Goal: Find specific page/section

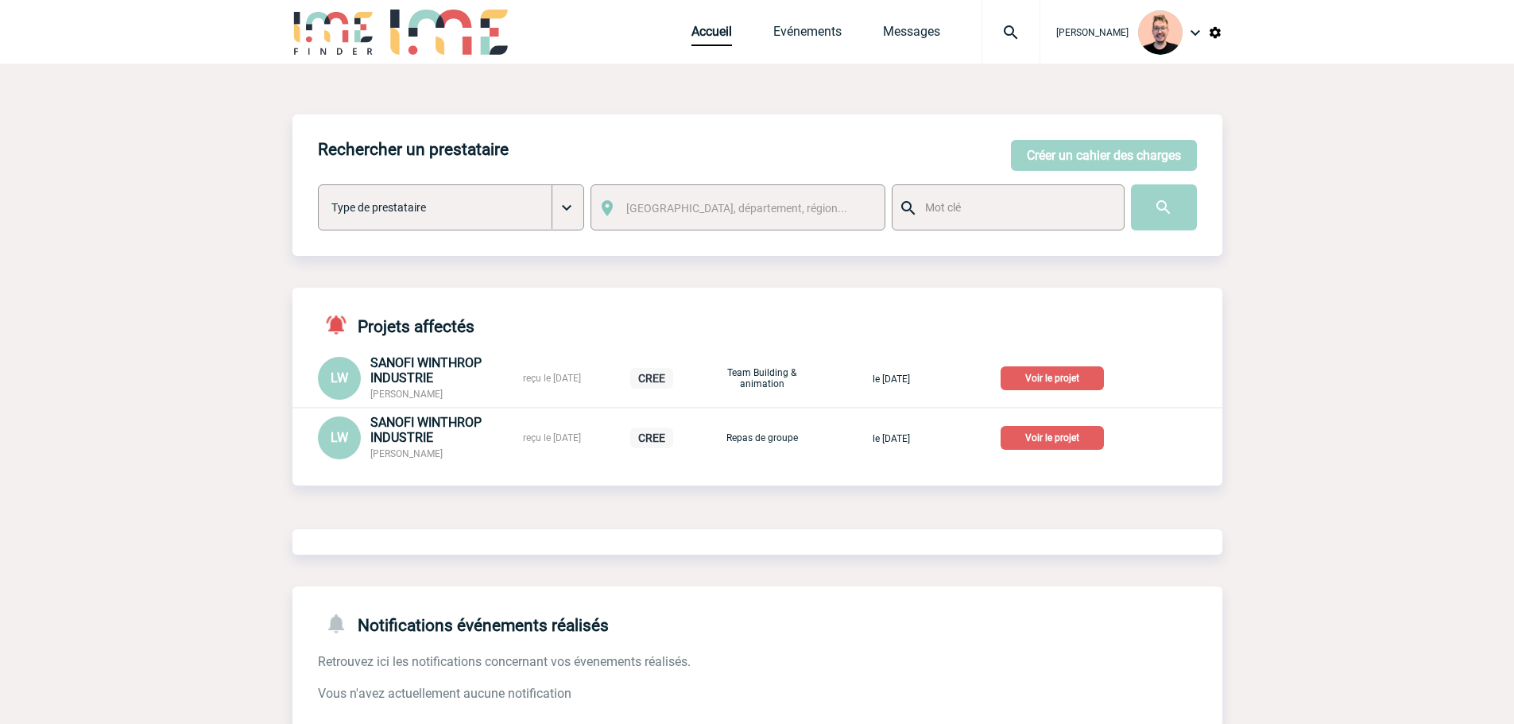
click at [1002, 39] on img at bounding box center [1010, 32] width 57 height 19
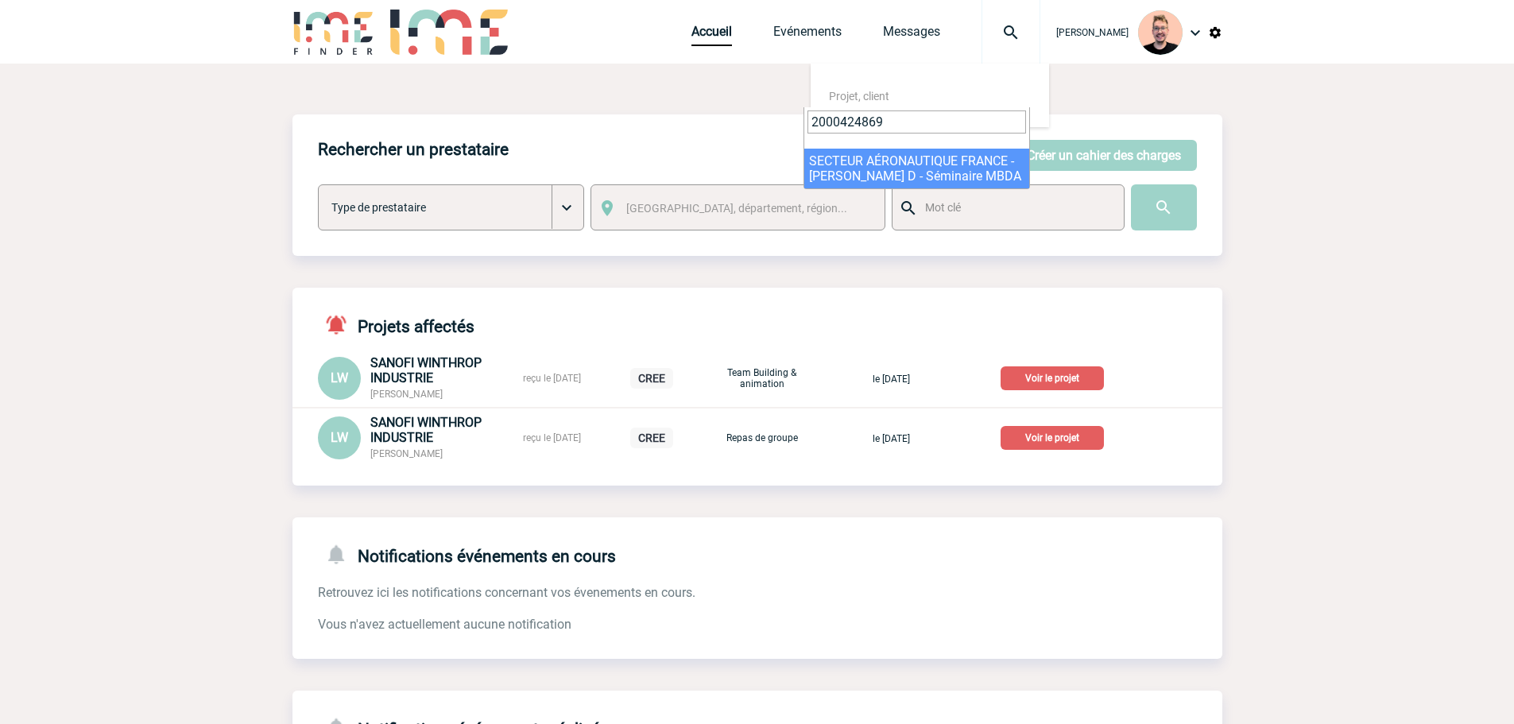
type input "2000424869"
select select "24370"
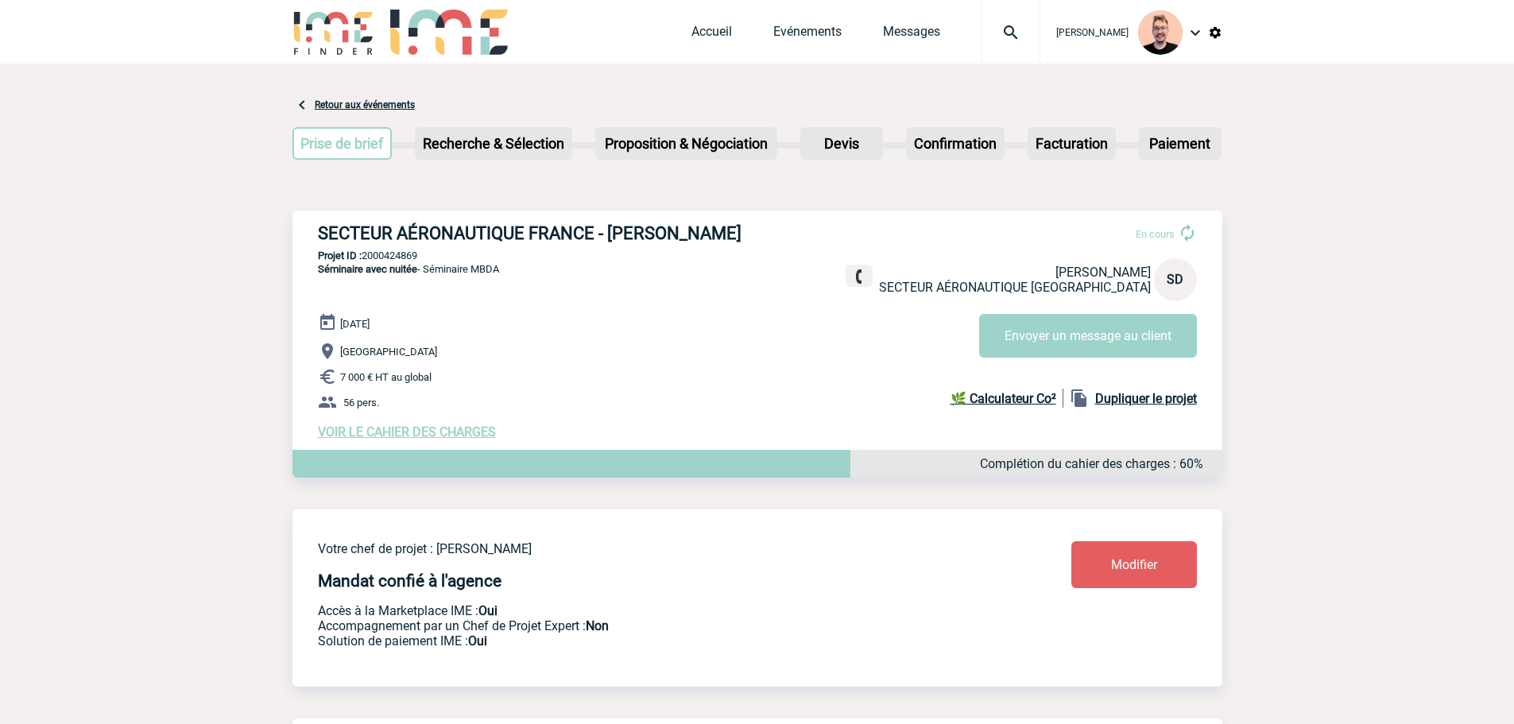
drag, startPoint x: 607, startPoint y: 233, endPoint x: 760, endPoint y: 235, distance: 152.6
click at [760, 235] on h3 "SECTEUR AÉRONAUTIQUE FRANCE - Sandrine DOUDARD" at bounding box center [556, 233] width 477 height 20
copy h3 "Sandrine DOUDARD"
click at [707, 242] on h3 "SECTEUR AÉRONAUTIQUE FRANCE - Sandrine DOUDARD" at bounding box center [556, 233] width 477 height 20
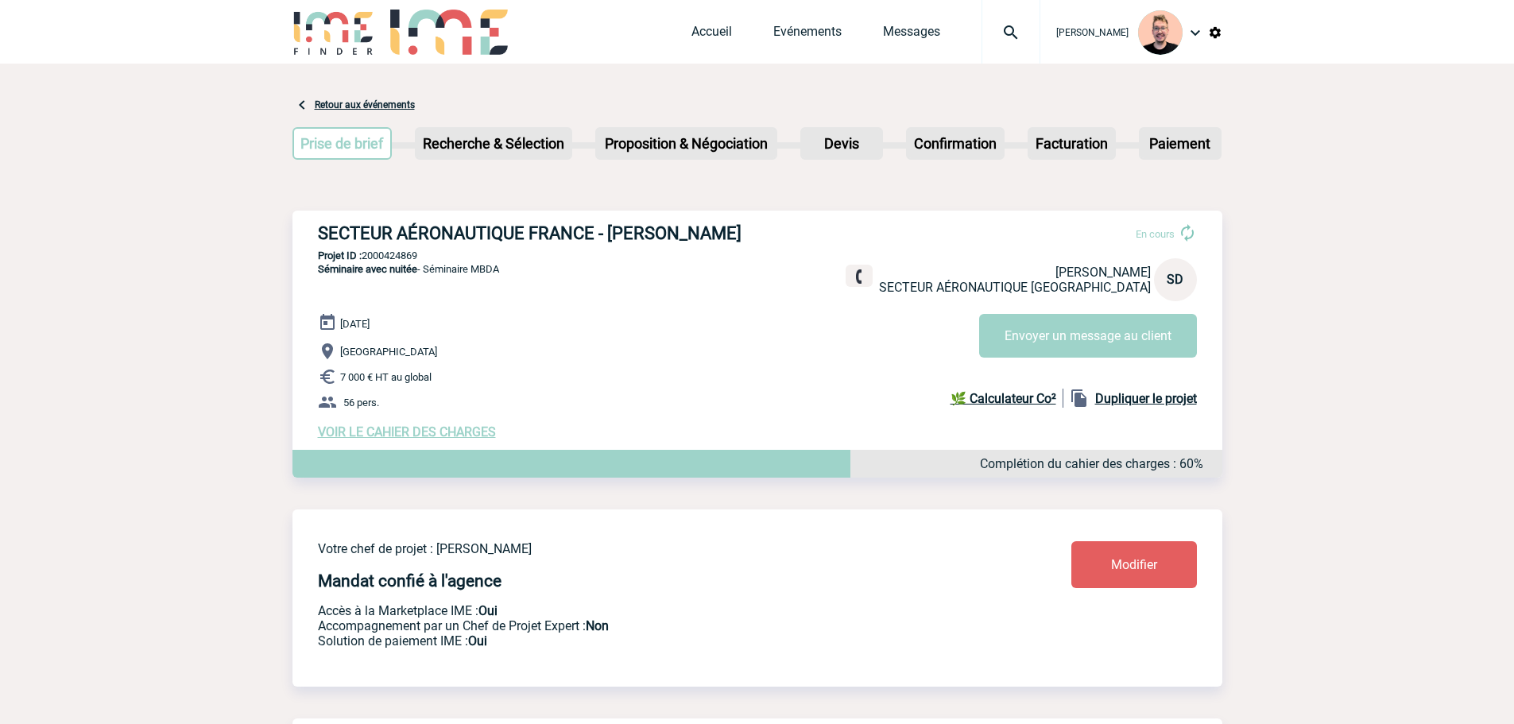
click at [641, 233] on h3 "SECTEUR AÉRONAUTIQUE FRANCE - Sandrine DOUDARD" at bounding box center [556, 233] width 477 height 20
copy h3 "Sandrine"
